Goal: Task Accomplishment & Management: Complete application form

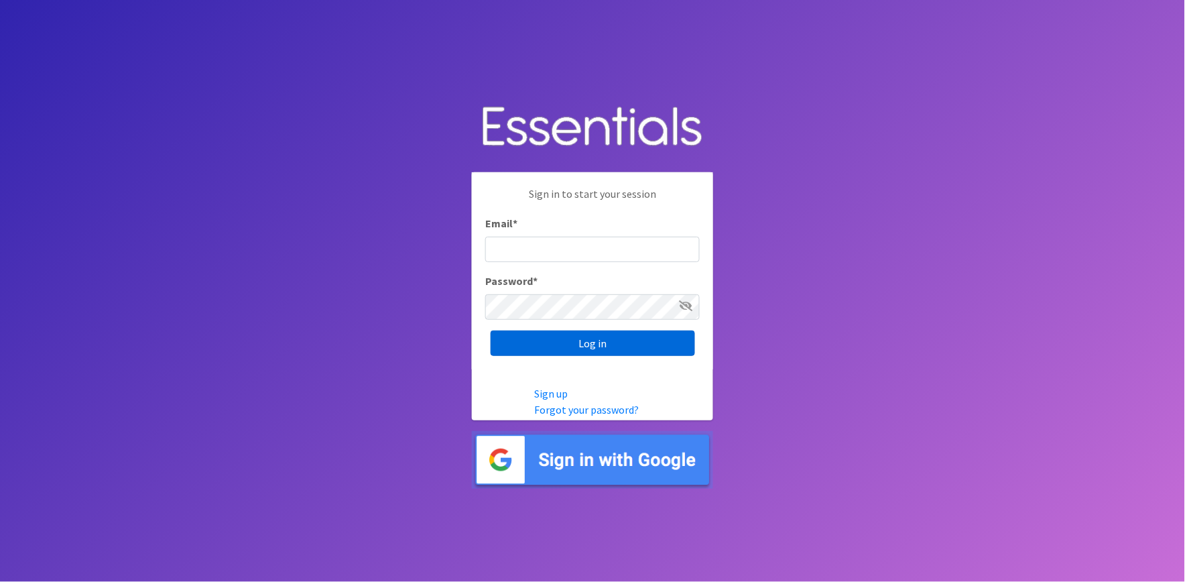
type input "shannon@HeartofOhiodiaperbank.org"
click at [579, 346] on input "Log in" at bounding box center [593, 342] width 204 height 25
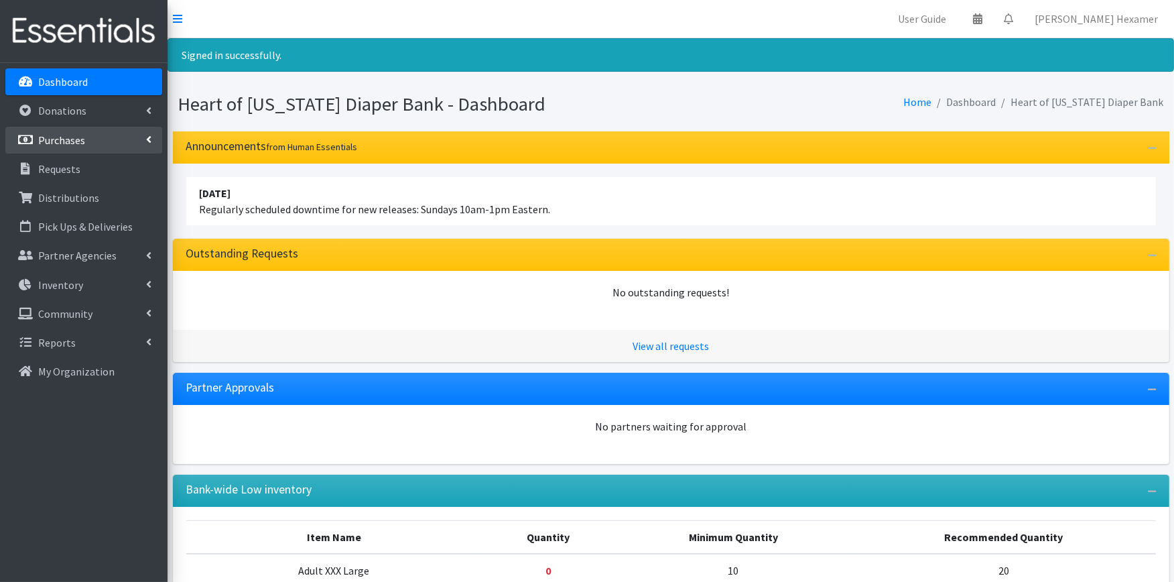
click at [59, 135] on p "Purchases" at bounding box center [61, 139] width 47 height 13
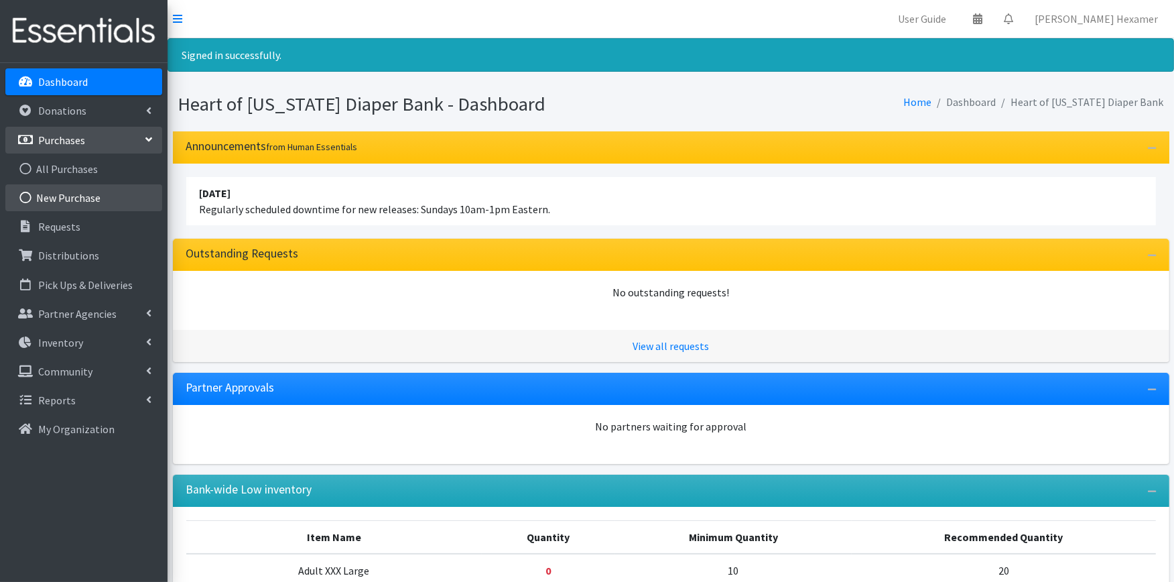
click at [84, 201] on link "New Purchase" at bounding box center [83, 197] width 157 height 27
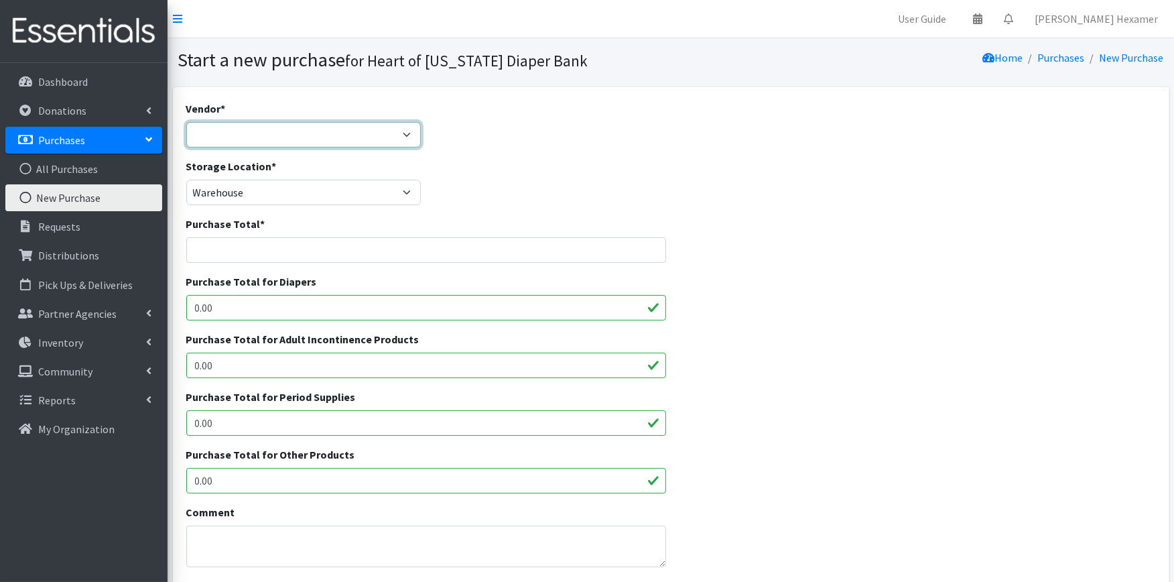
click at [273, 129] on select "Akron-Canton Regional Foodbank Aldi's Amazon Auggies / NDBN Huggies / National …" at bounding box center [303, 134] width 235 height 25
select select "1"
click at [186, 122] on select "Akron-Canton Regional Foodbank Aldi's Amazon Auggies / NDBN Huggies / National …" at bounding box center [303, 134] width 235 height 25
click at [244, 247] on input "Purchase Total *" at bounding box center [426, 249] width 480 height 25
drag, startPoint x: 314, startPoint y: 250, endPoint x: 171, endPoint y: 250, distance: 142.7
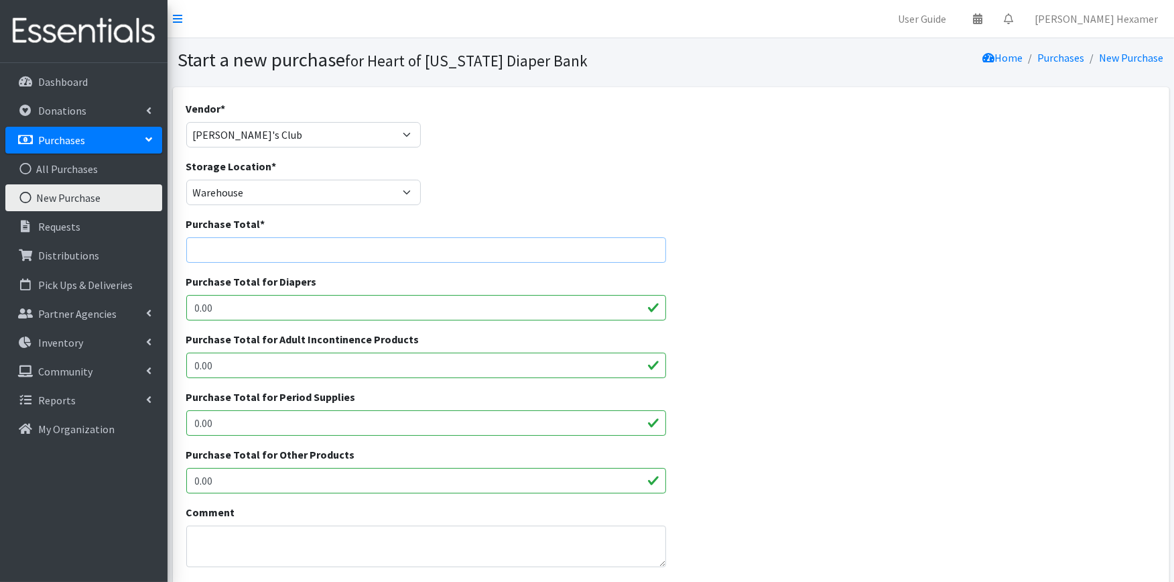
click at [171, 250] on div "Vendor * Akron-Canton Regional Foodbank Aldi's Amazon Auggies / NDBN Huggies / …" at bounding box center [671, 499] width 1007 height 824
type input "724.12"
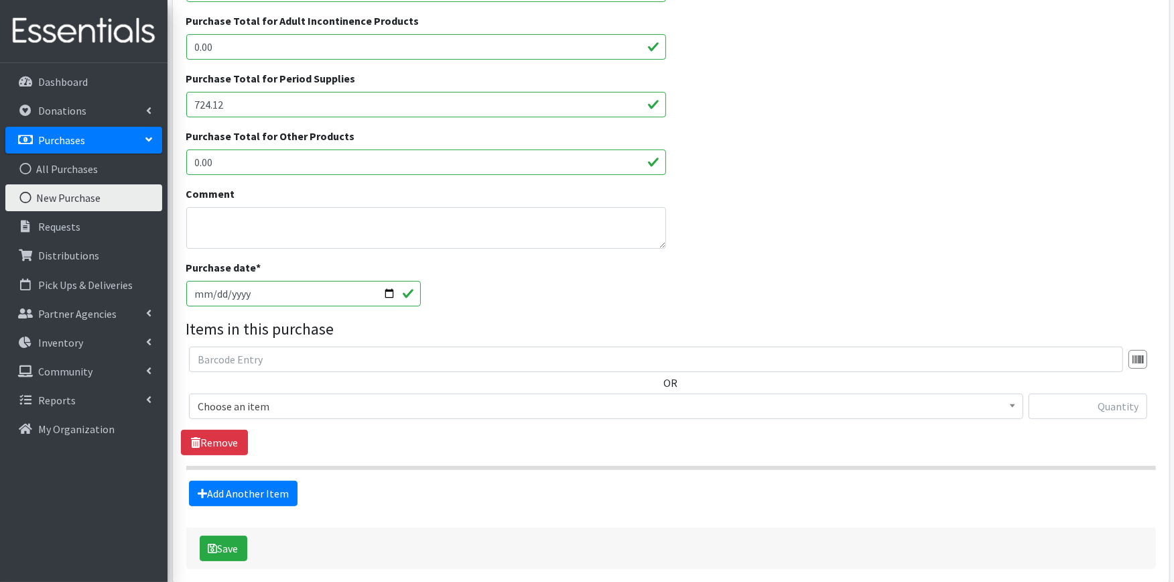
scroll to position [319, 0]
click at [387, 292] on input "2025-09-15" at bounding box center [303, 292] width 235 height 25
type input "2025-09-13"
click at [216, 405] on span "Choose an item" at bounding box center [606, 405] width 817 height 19
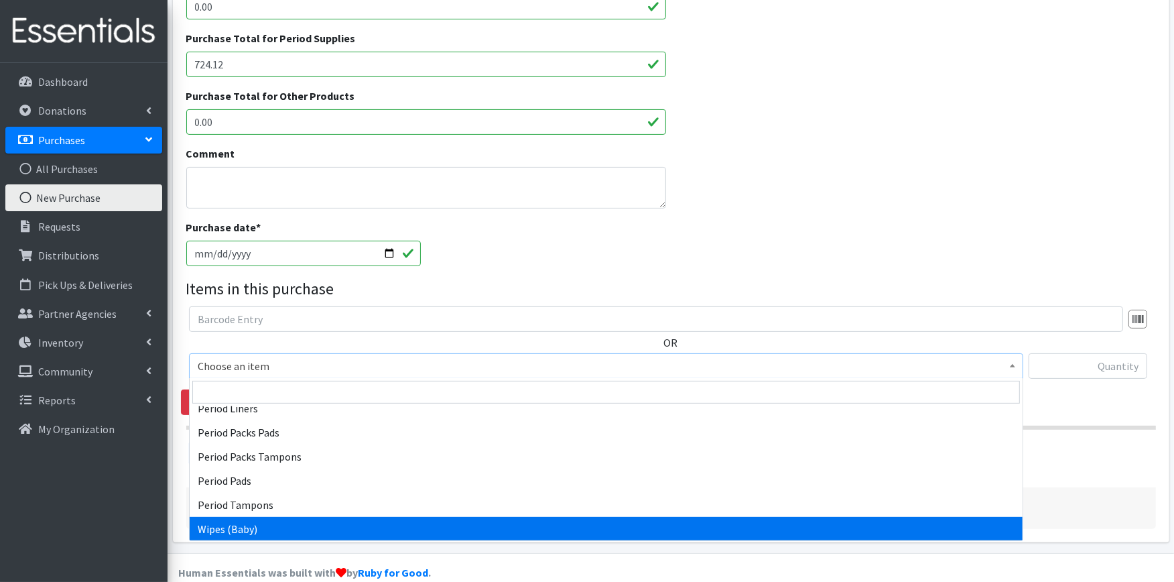
scroll to position [379, 0]
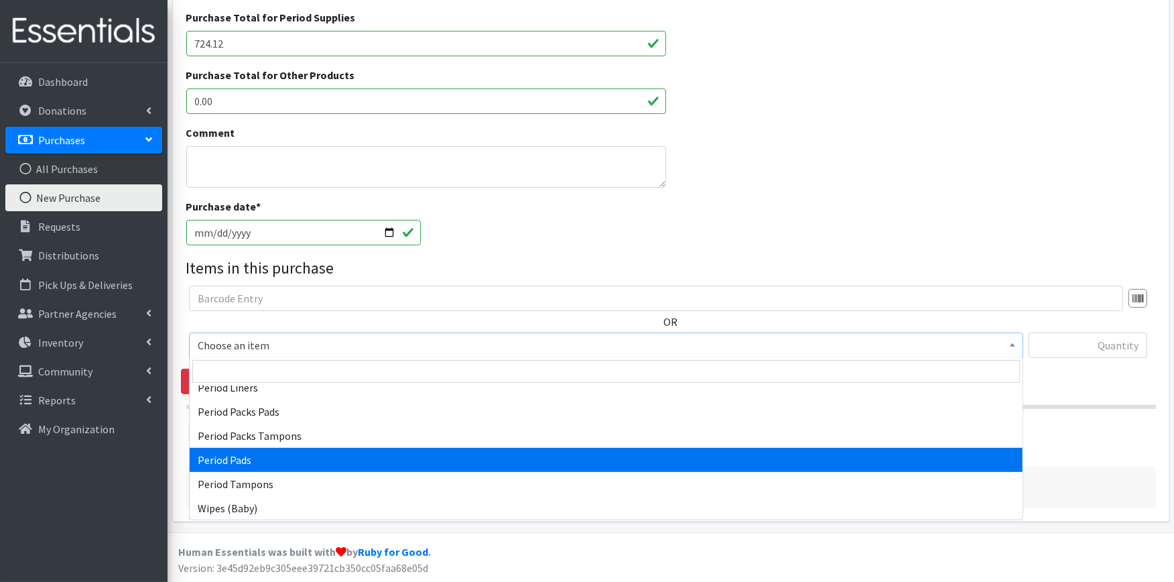
select select "12634"
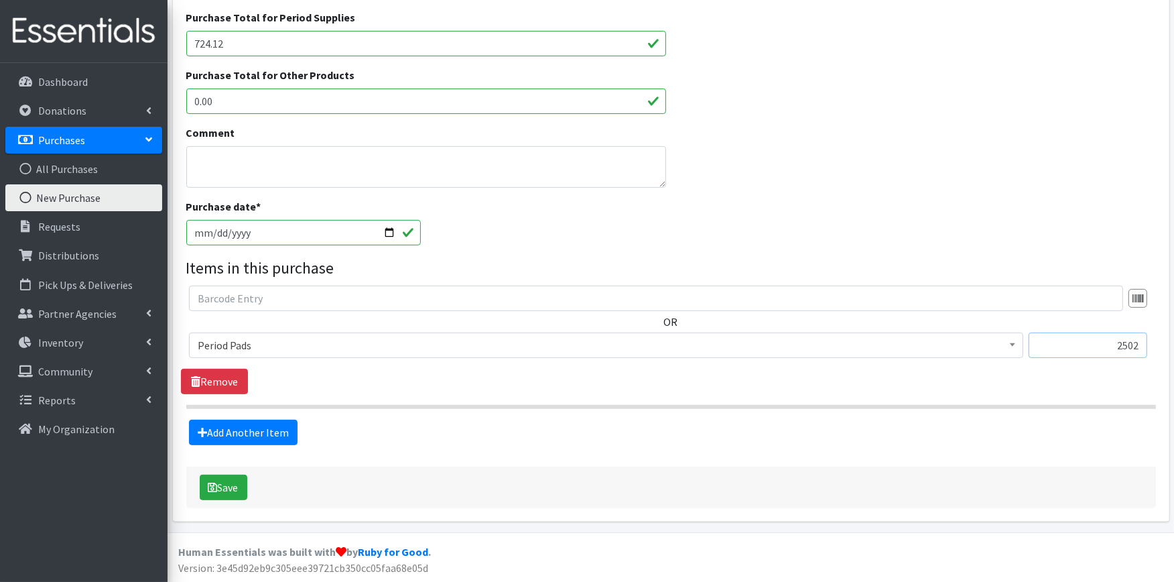
type input "2502"
click at [233, 427] on link "Add Another Item" at bounding box center [243, 432] width 109 height 25
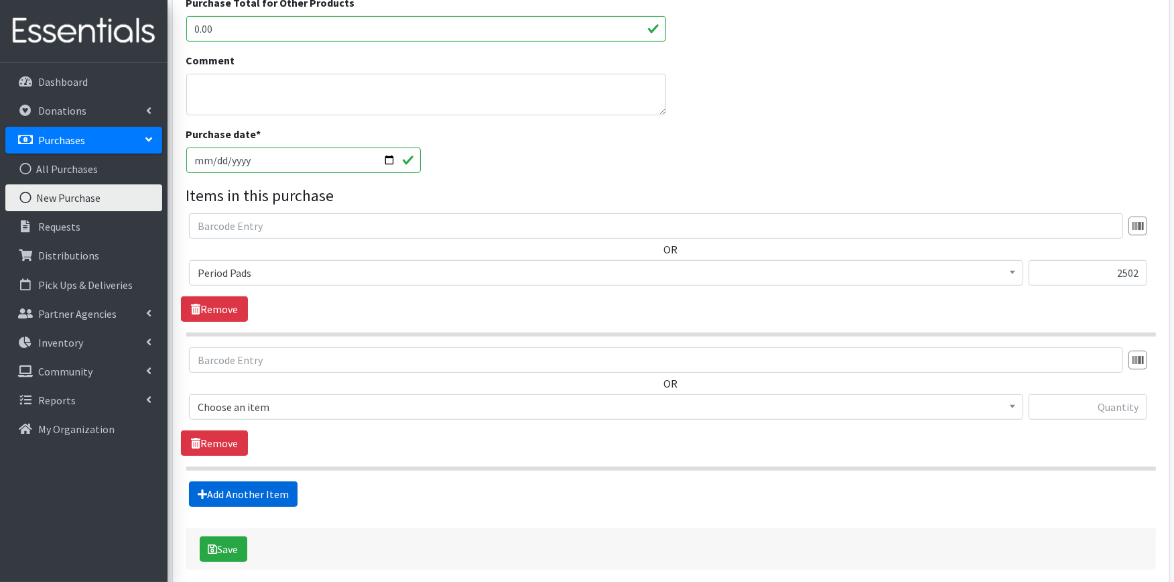
scroll to position [513, 0]
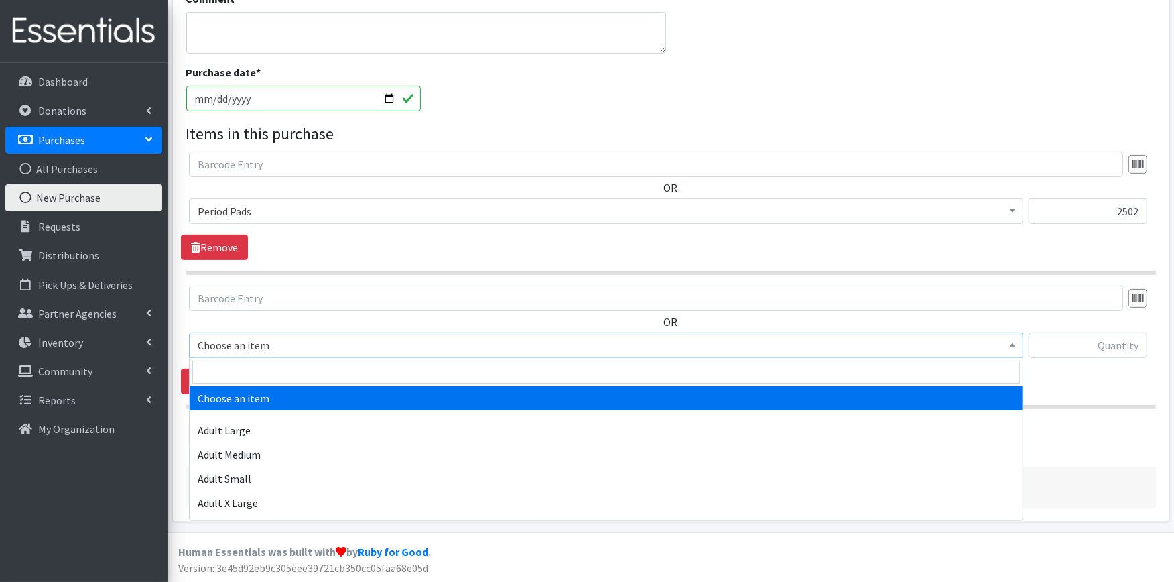
click at [308, 338] on span "Choose an item" at bounding box center [606, 345] width 817 height 19
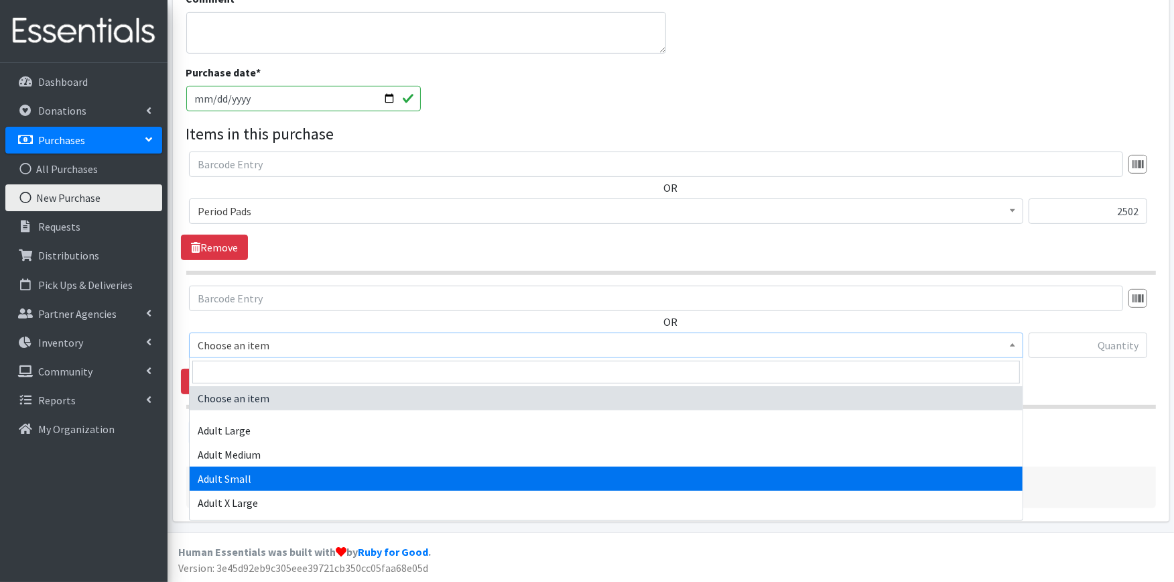
scroll to position [621, 0]
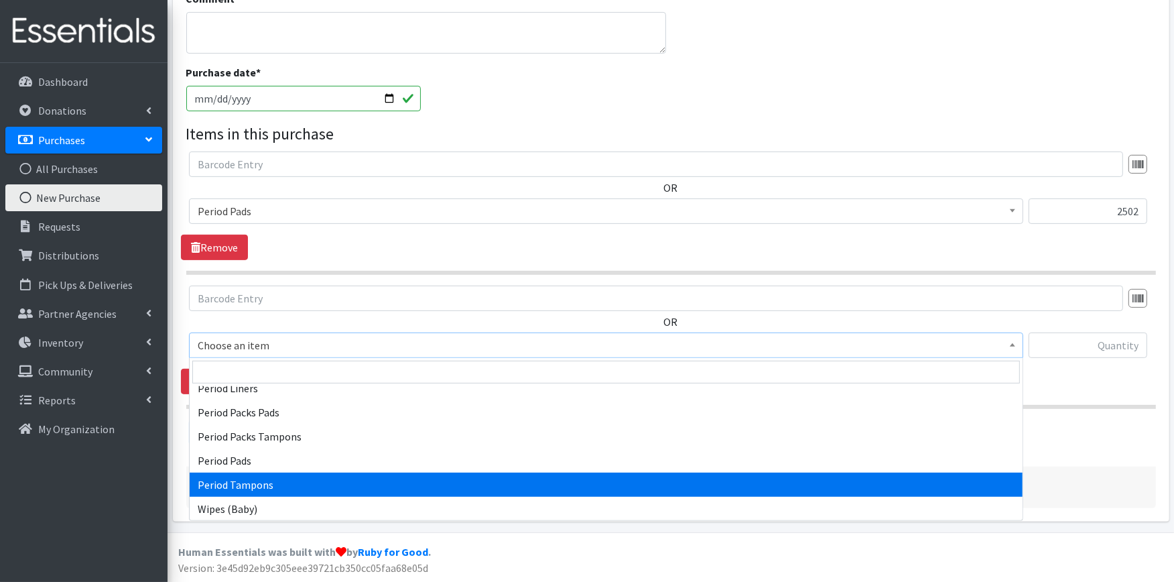
select select "12633"
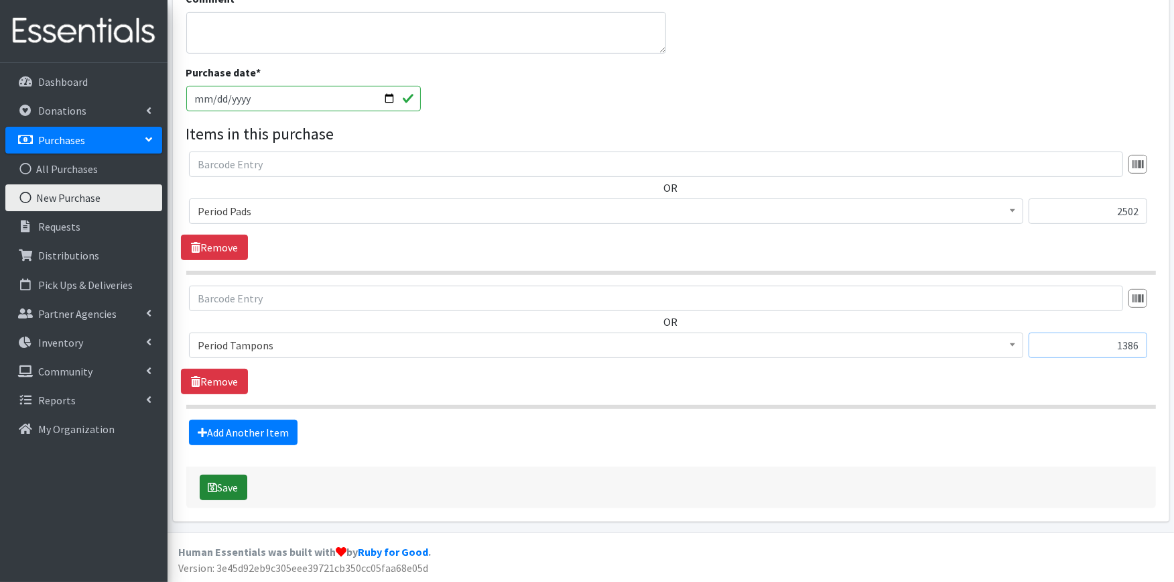
type input "1386"
click at [219, 487] on button "Save" at bounding box center [224, 486] width 48 height 25
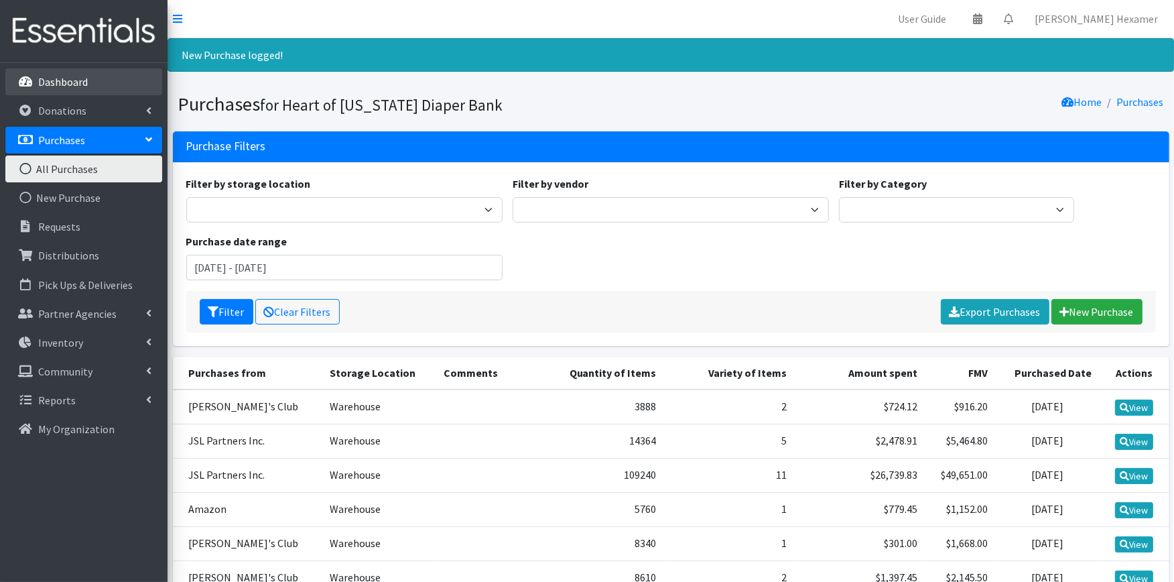
click at [64, 72] on link "Dashboard" at bounding box center [83, 81] width 157 height 27
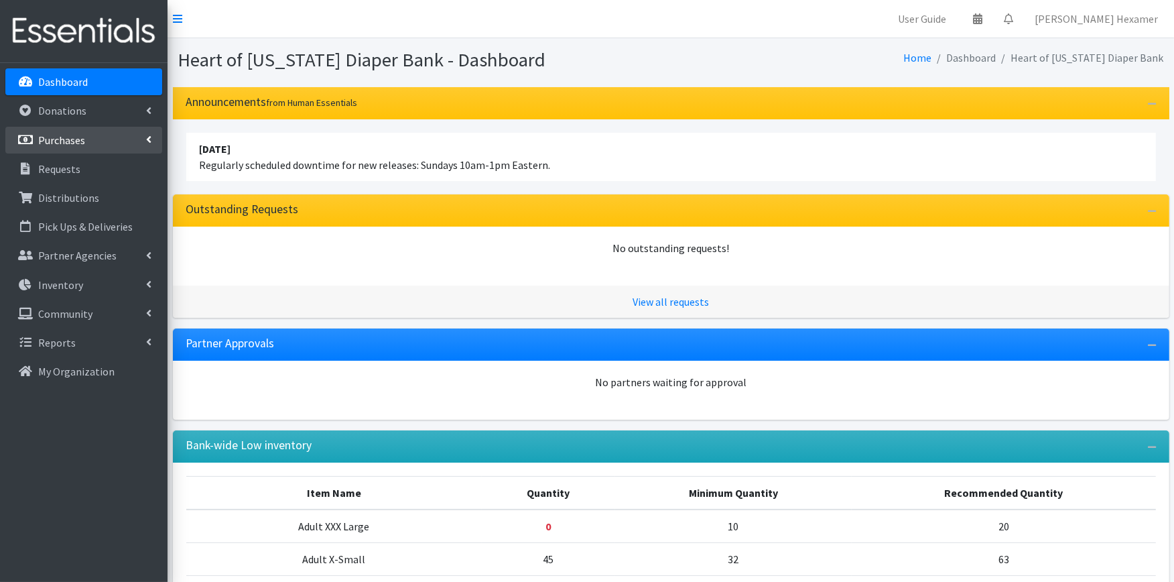
click at [49, 141] on p "Purchases" at bounding box center [61, 139] width 47 height 13
click at [59, 168] on link "All Purchases" at bounding box center [83, 168] width 157 height 27
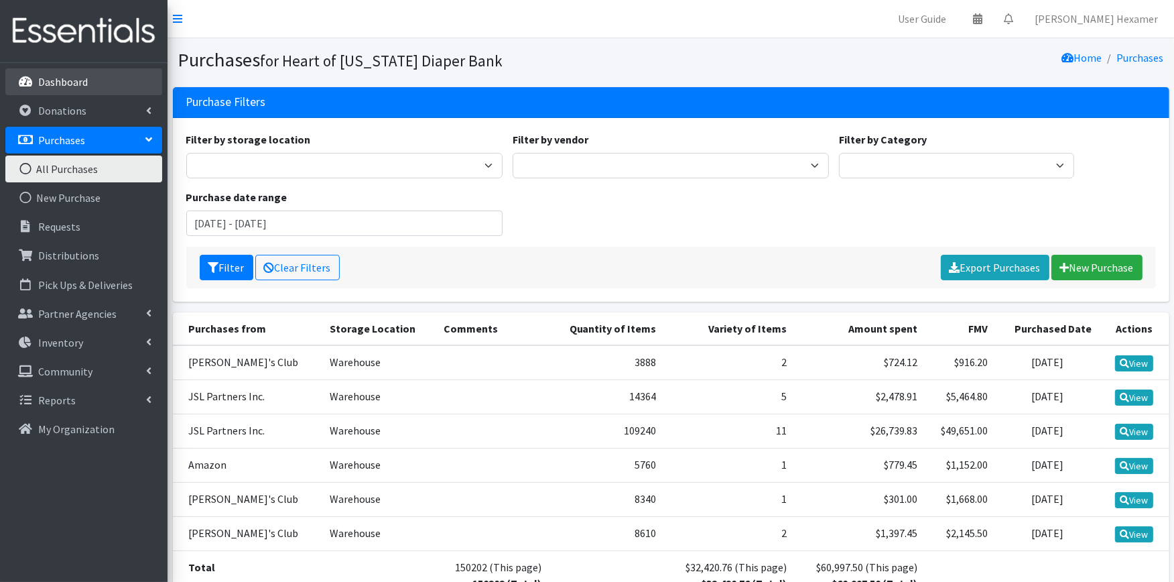
click at [88, 74] on link "Dashboard" at bounding box center [83, 81] width 157 height 27
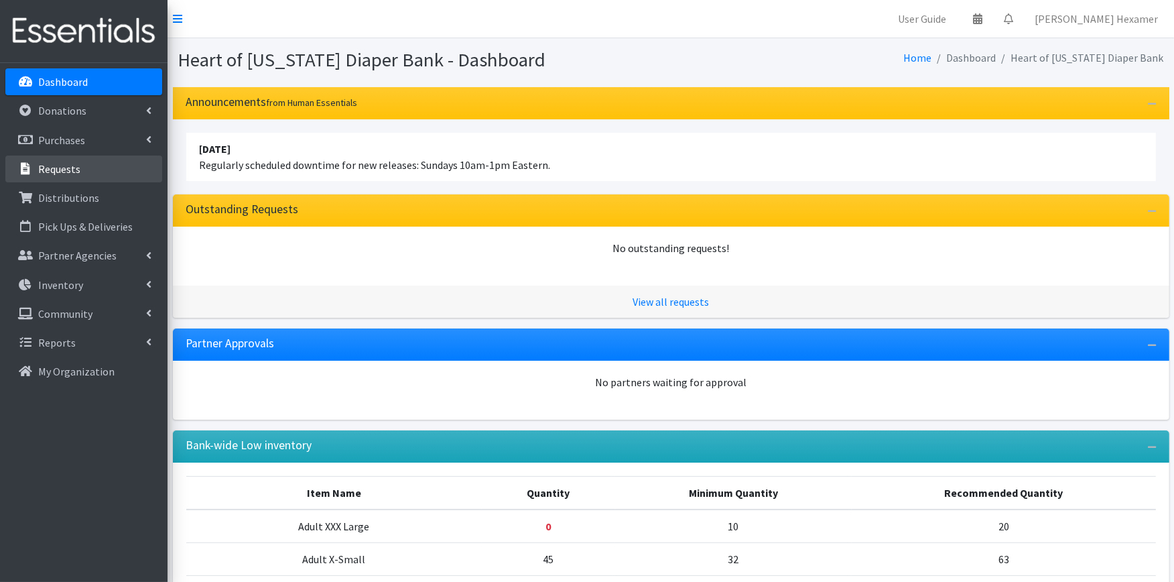
click at [48, 166] on p "Requests" at bounding box center [59, 168] width 42 height 13
